Goal: Use online tool/utility

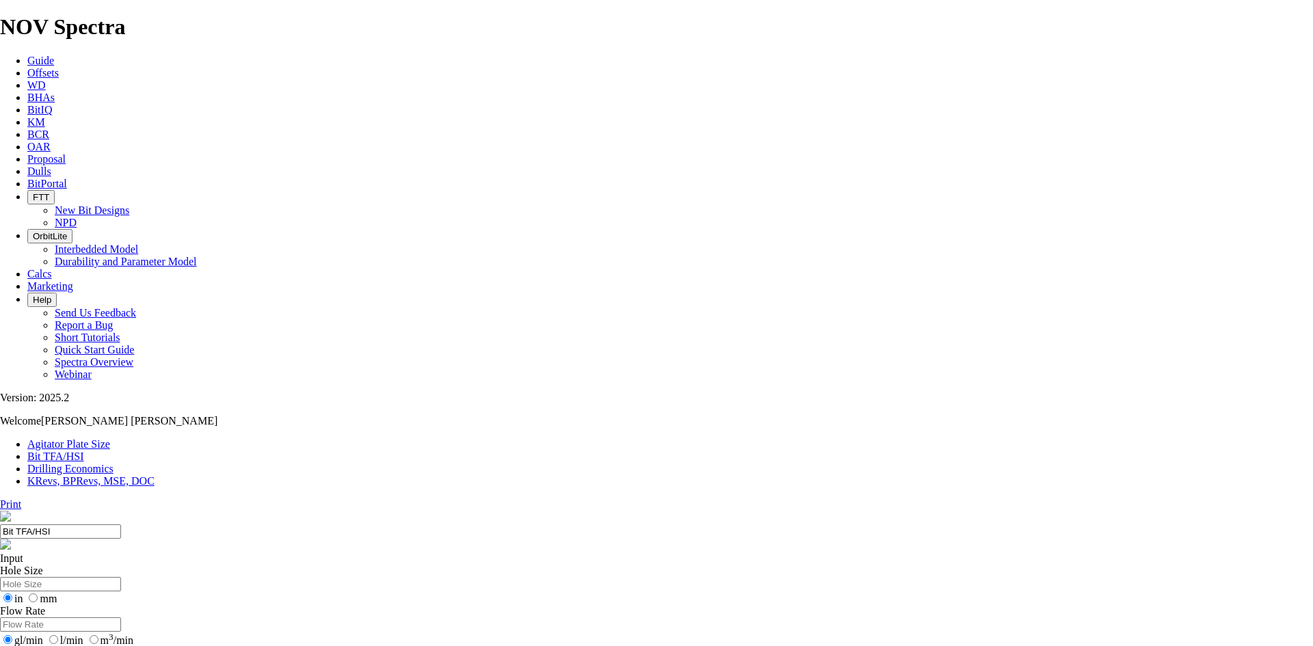
click at [121, 577] on input "Hole Size" at bounding box center [60, 584] width 121 height 14
type input "8.75"
click at [121, 618] on input "Flow Rate" at bounding box center [60, 625] width 121 height 14
type input "700"
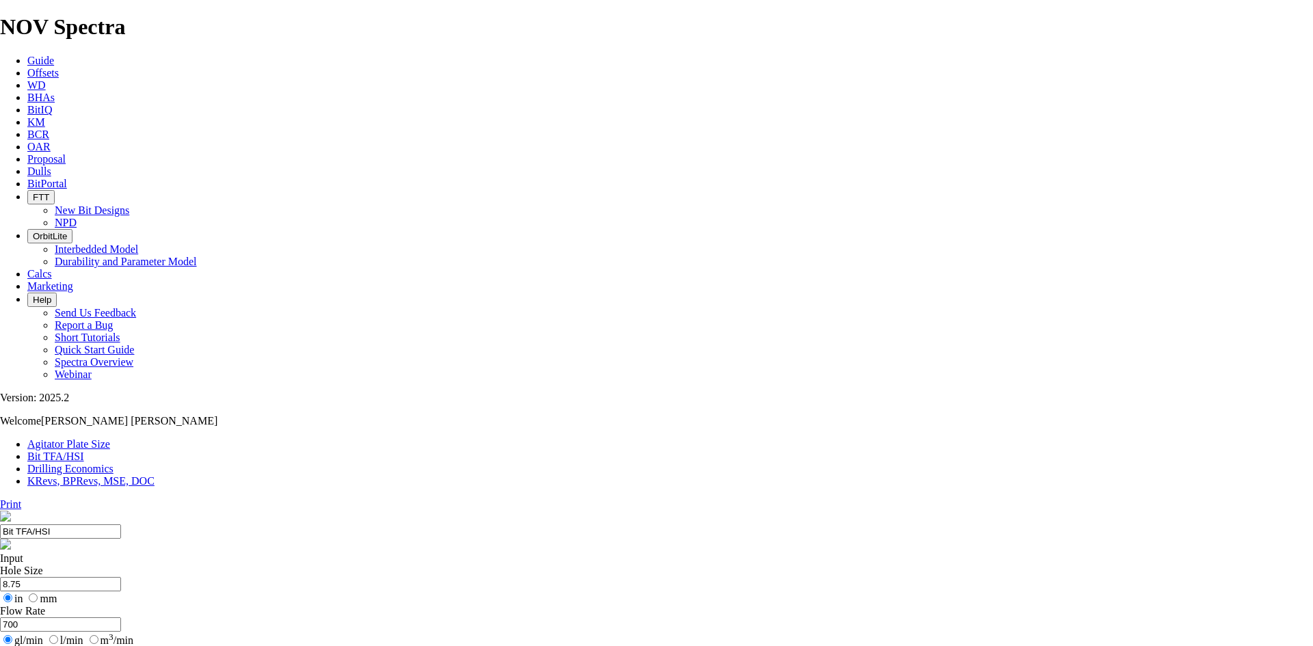
select select "number:13"
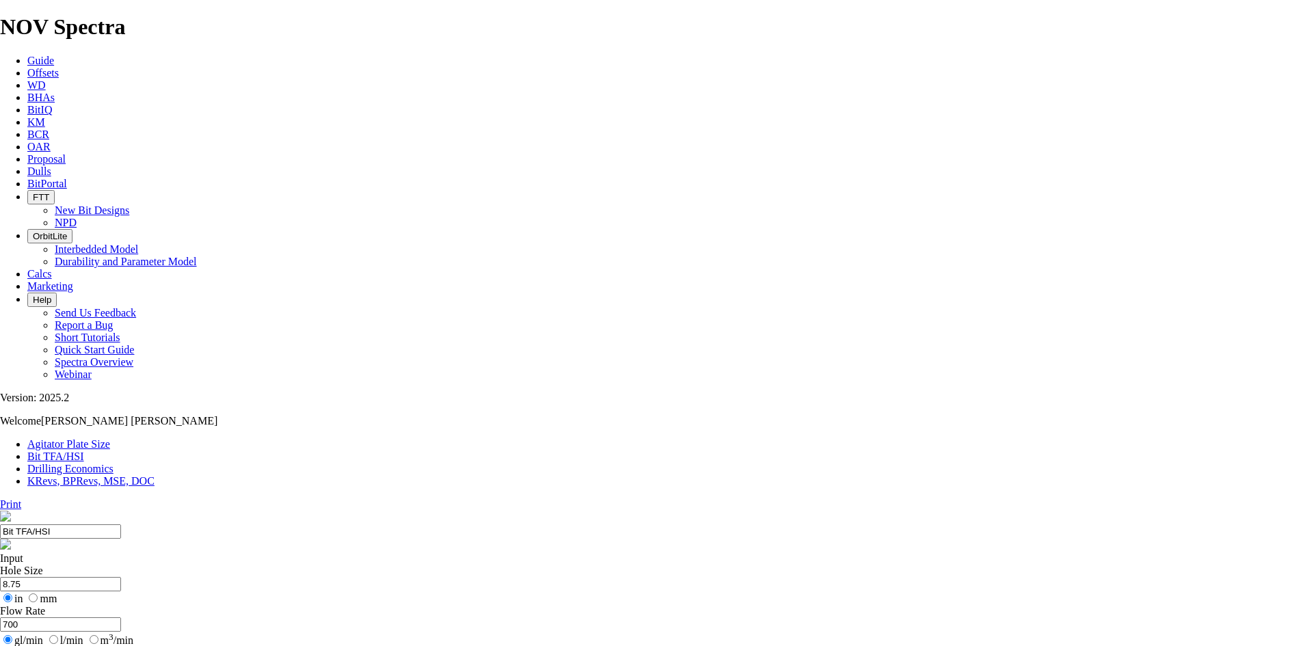
select select "number:13"
select select "number:12"
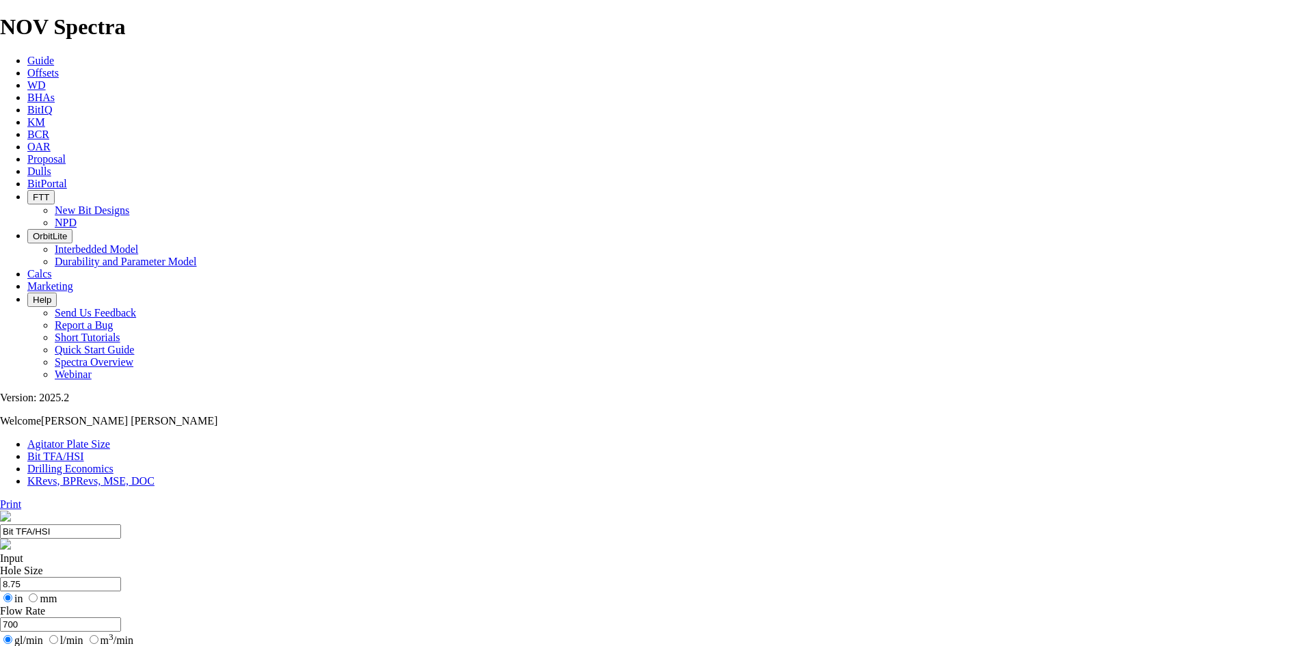
select select "number:12"
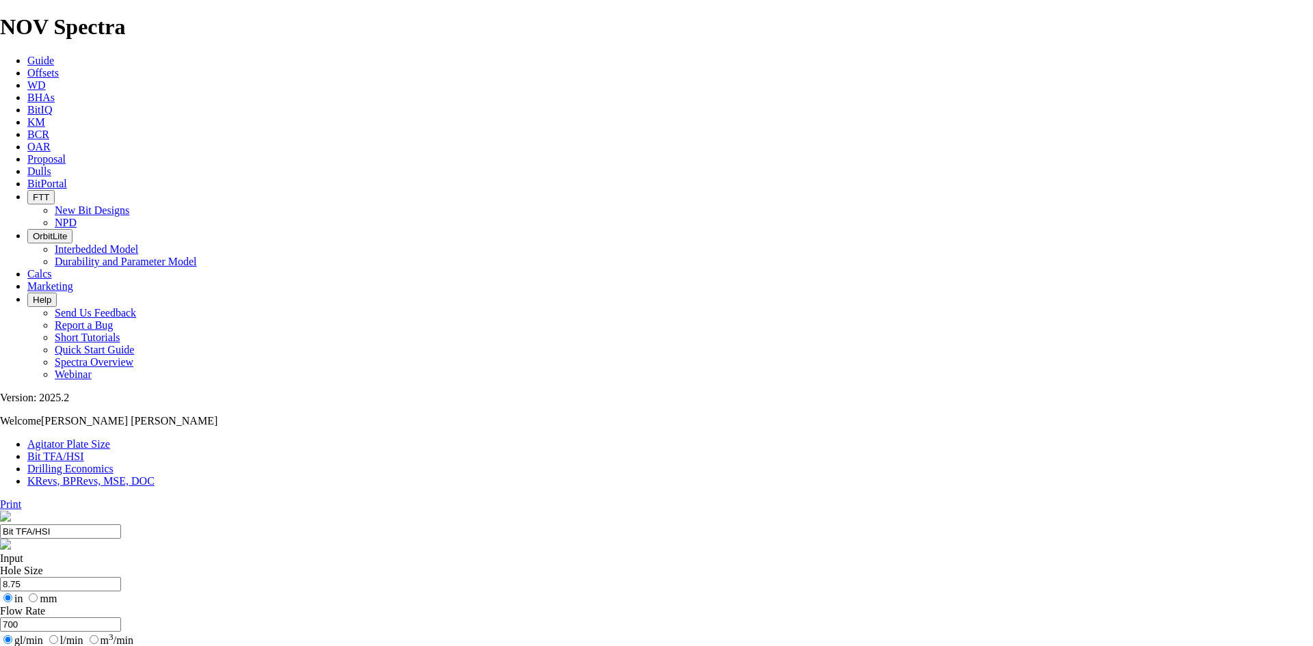
type input "11.8"
